Goal: Find specific page/section: Find specific page/section

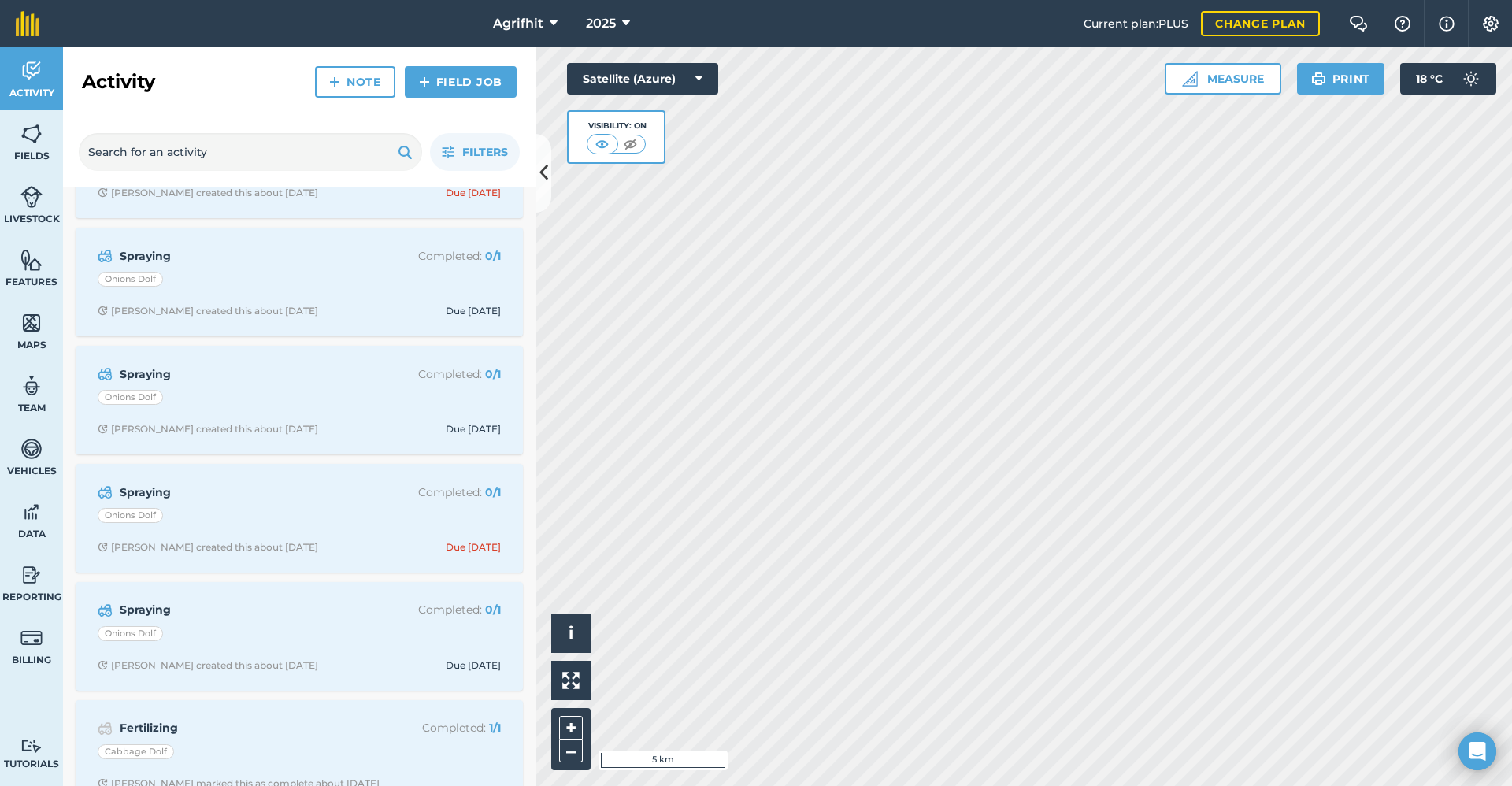
scroll to position [1989, 0]
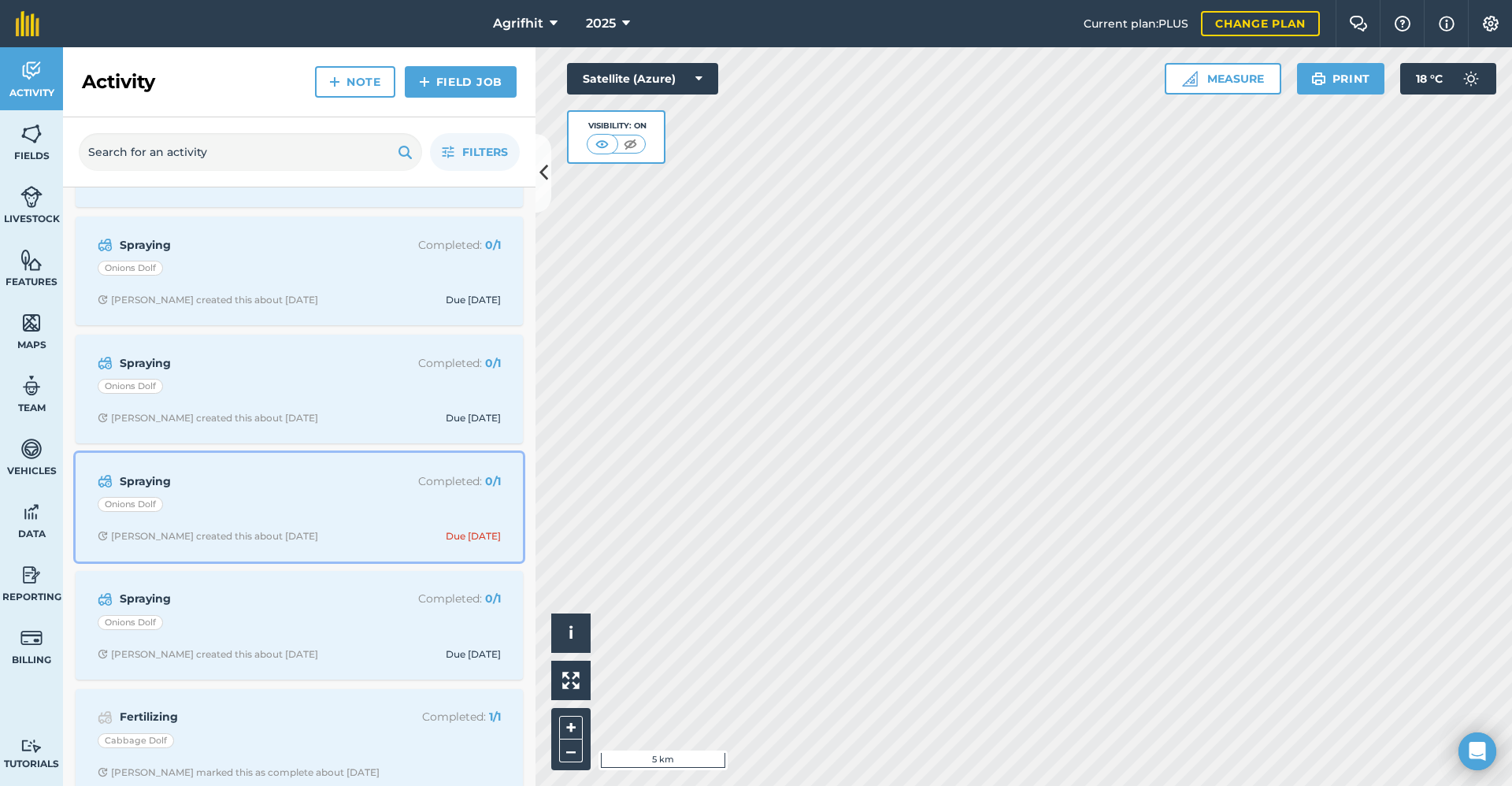
click at [342, 480] on strong "Spraying" at bounding box center [244, 481] width 249 height 18
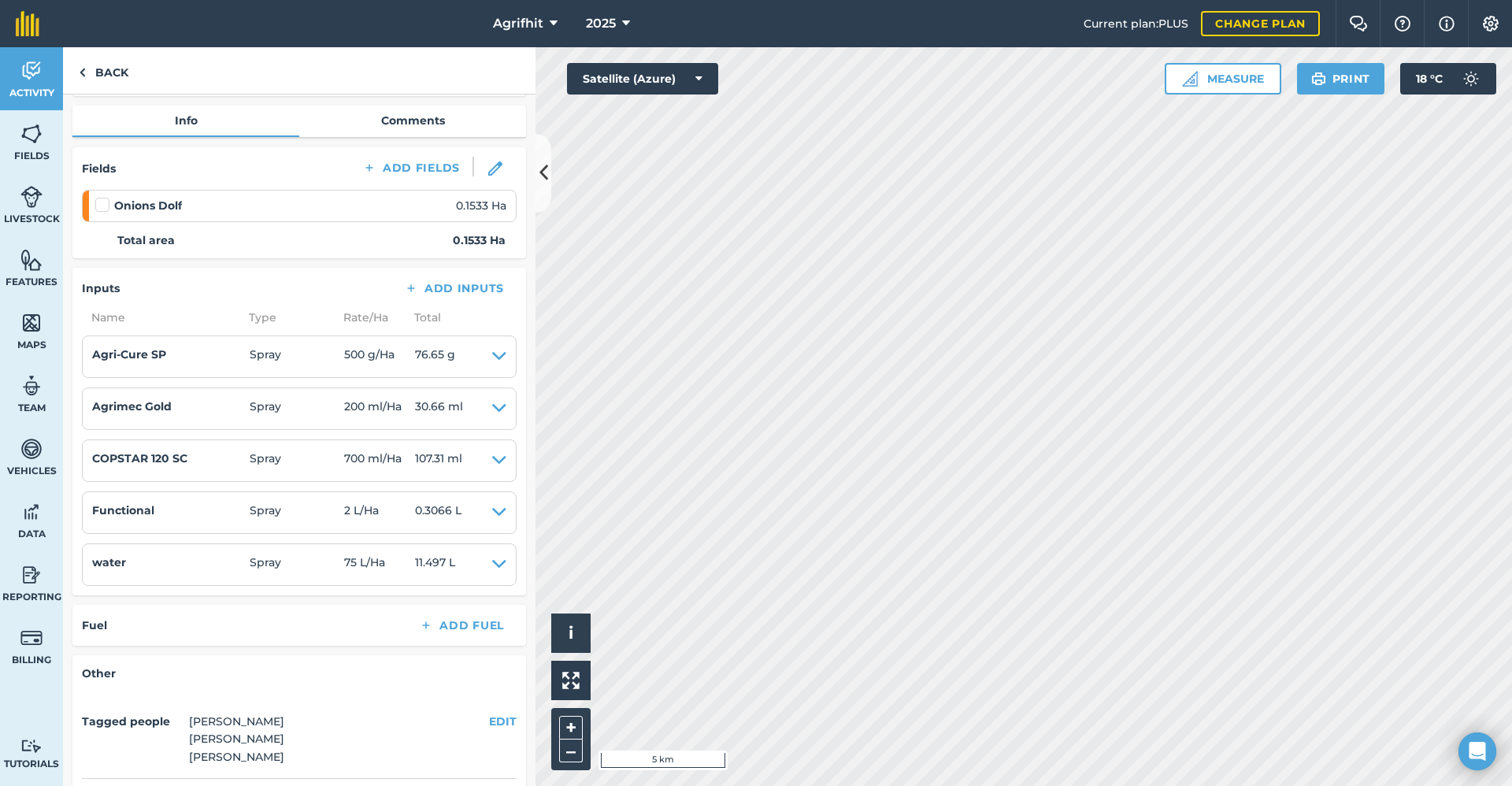
scroll to position [236, 0]
